Goal: Find specific page/section: Find specific page/section

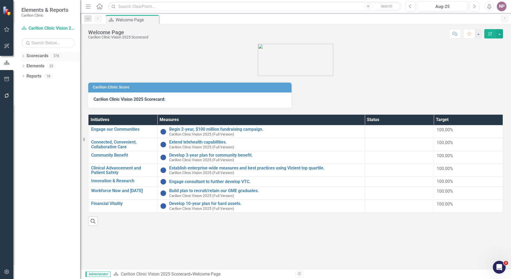
click at [24, 54] on div "Dropdown" at bounding box center [23, 56] width 4 height 5
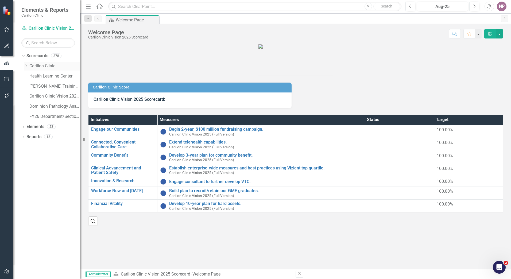
click at [27, 65] on icon "Dropdown" at bounding box center [26, 65] width 4 height 3
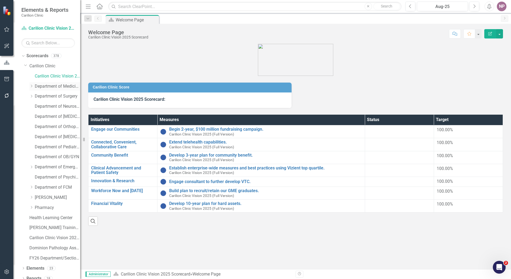
click at [34, 87] on div "Dropdown" at bounding box center [31, 86] width 5 height 5
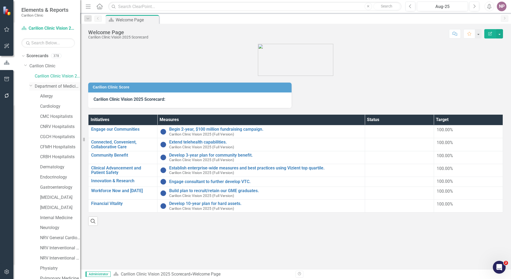
click at [33, 87] on div "Dropdown" at bounding box center [30, 85] width 5 height 4
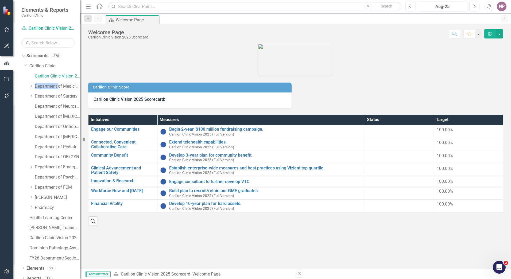
click at [33, 87] on icon "Dropdown" at bounding box center [31, 85] width 4 height 3
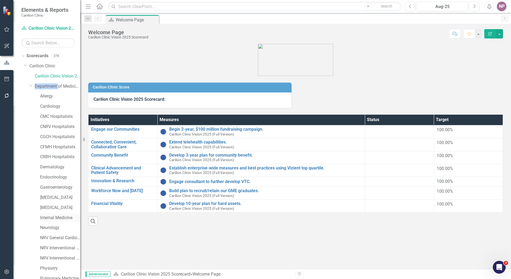
click at [55, 220] on link "Internal Medicine" at bounding box center [60, 218] width 40 height 6
